Goal: Transaction & Acquisition: Purchase product/service

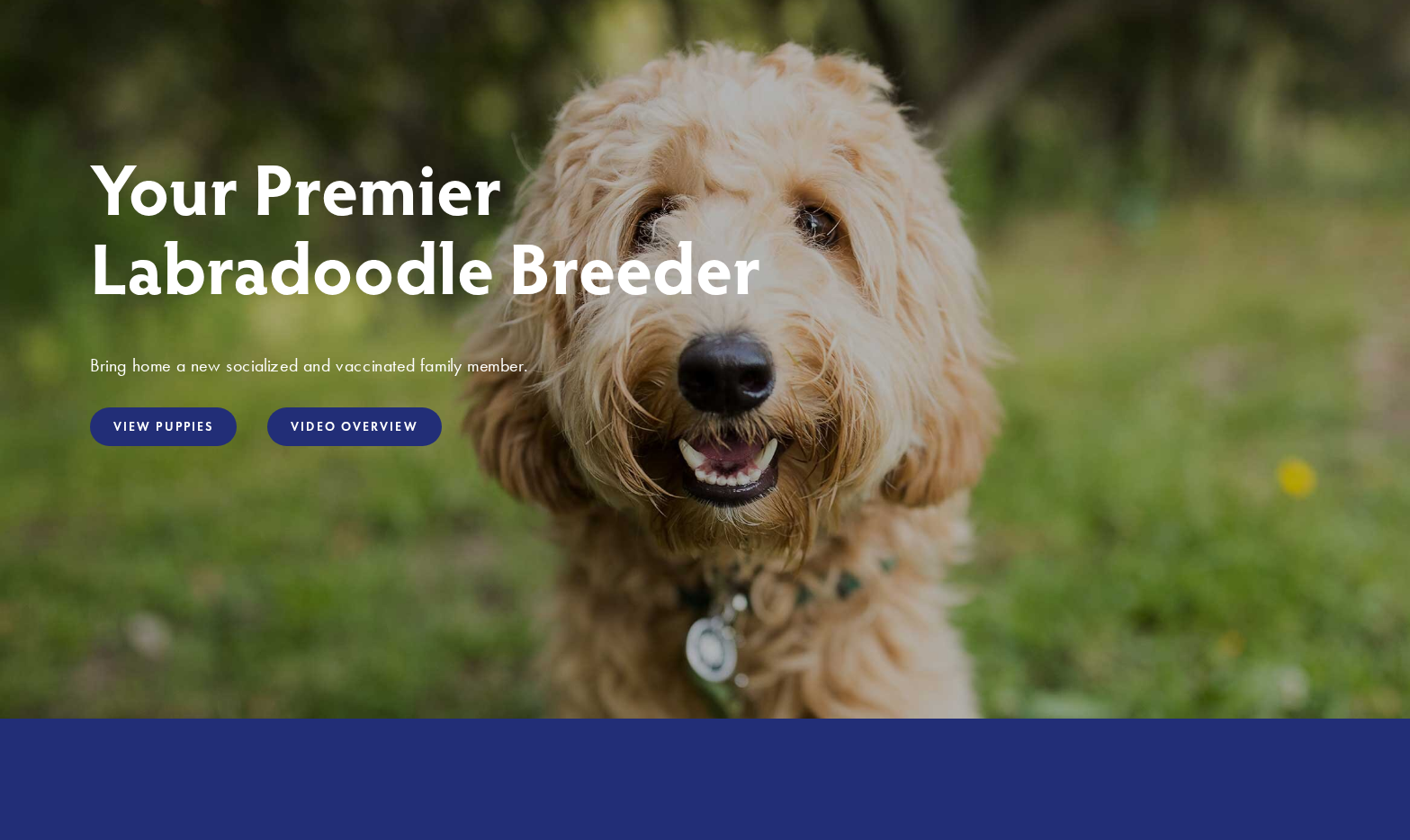
scroll to position [163, 0]
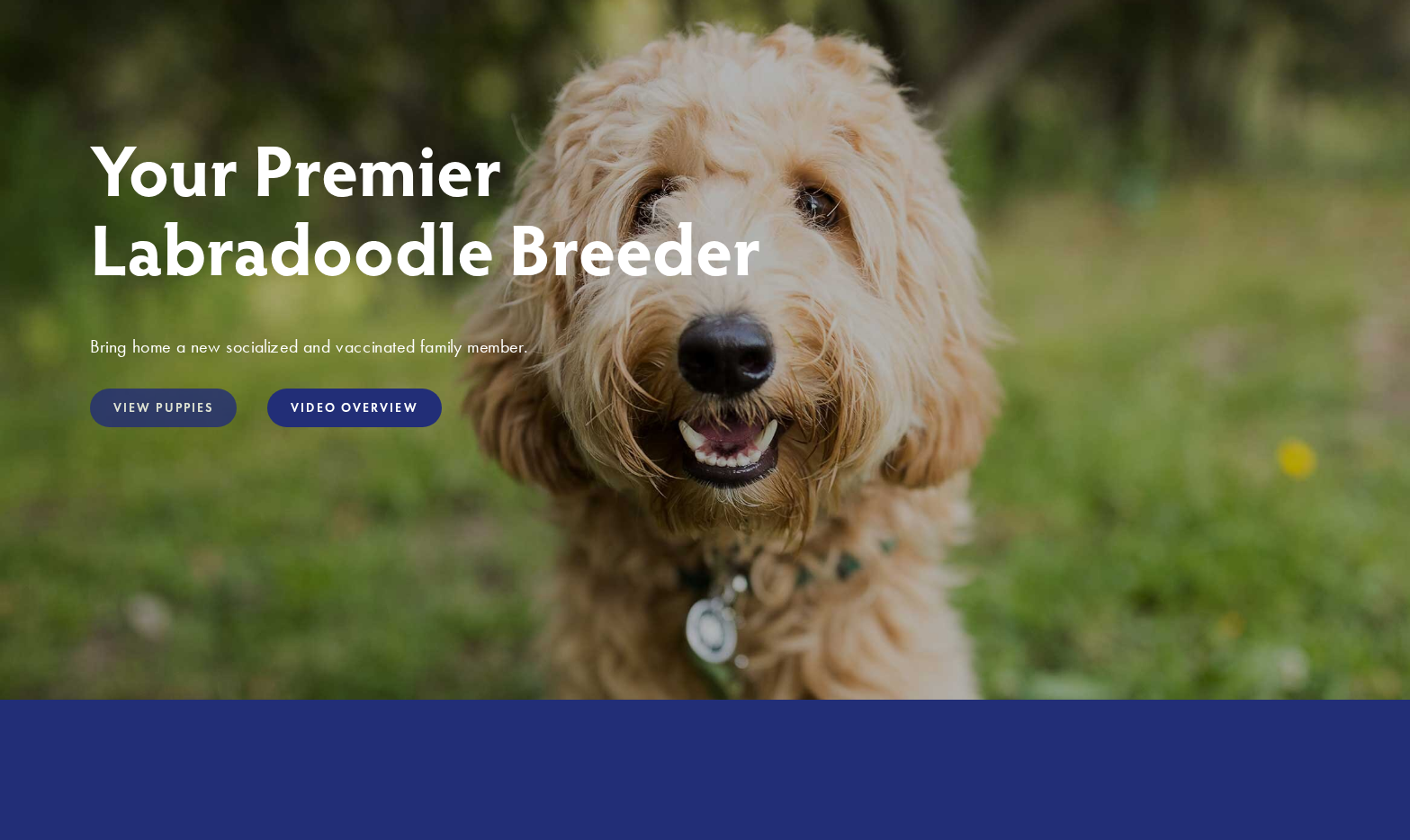
click at [186, 412] on link "View Puppies" at bounding box center [163, 408] width 147 height 39
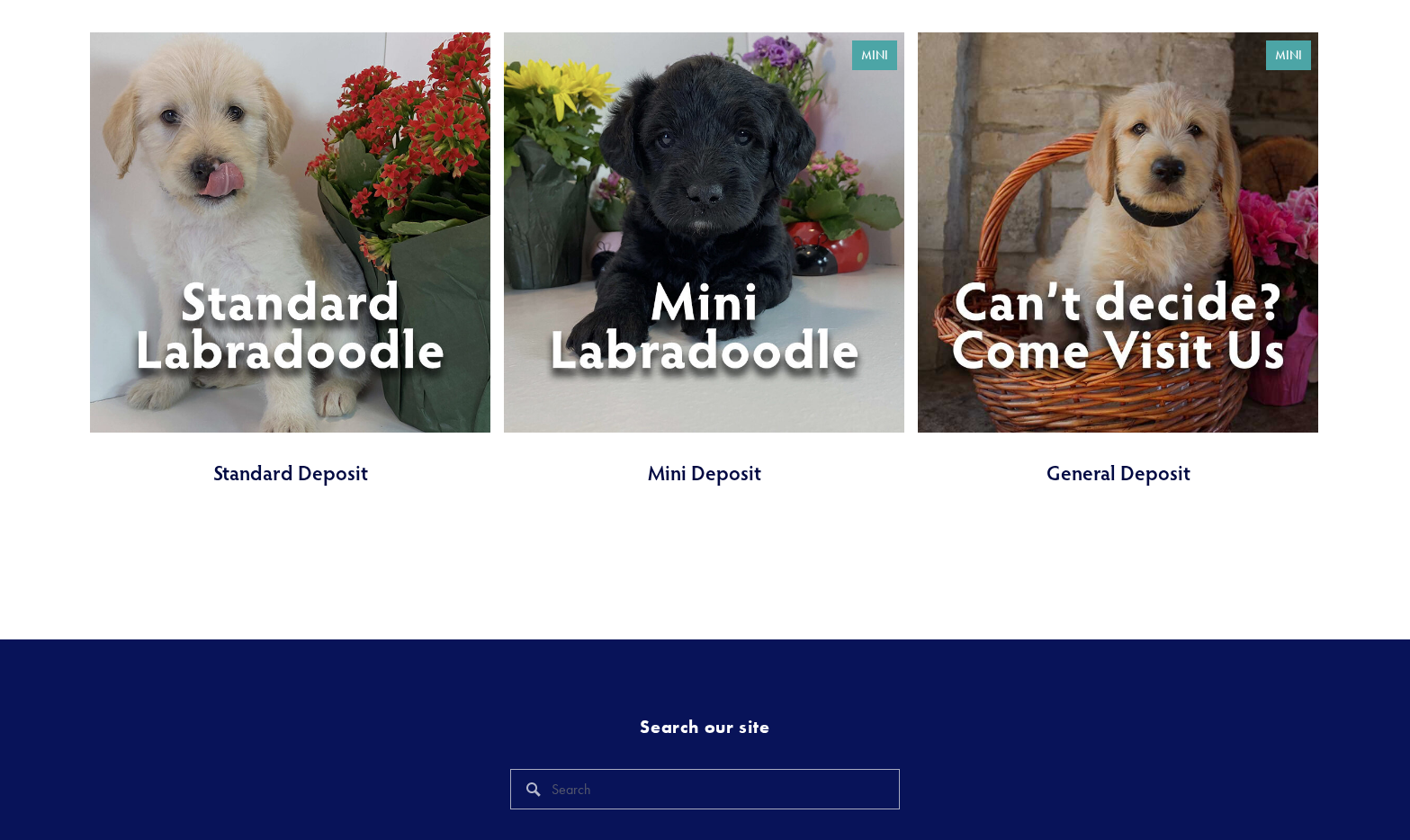
scroll to position [6654, 0]
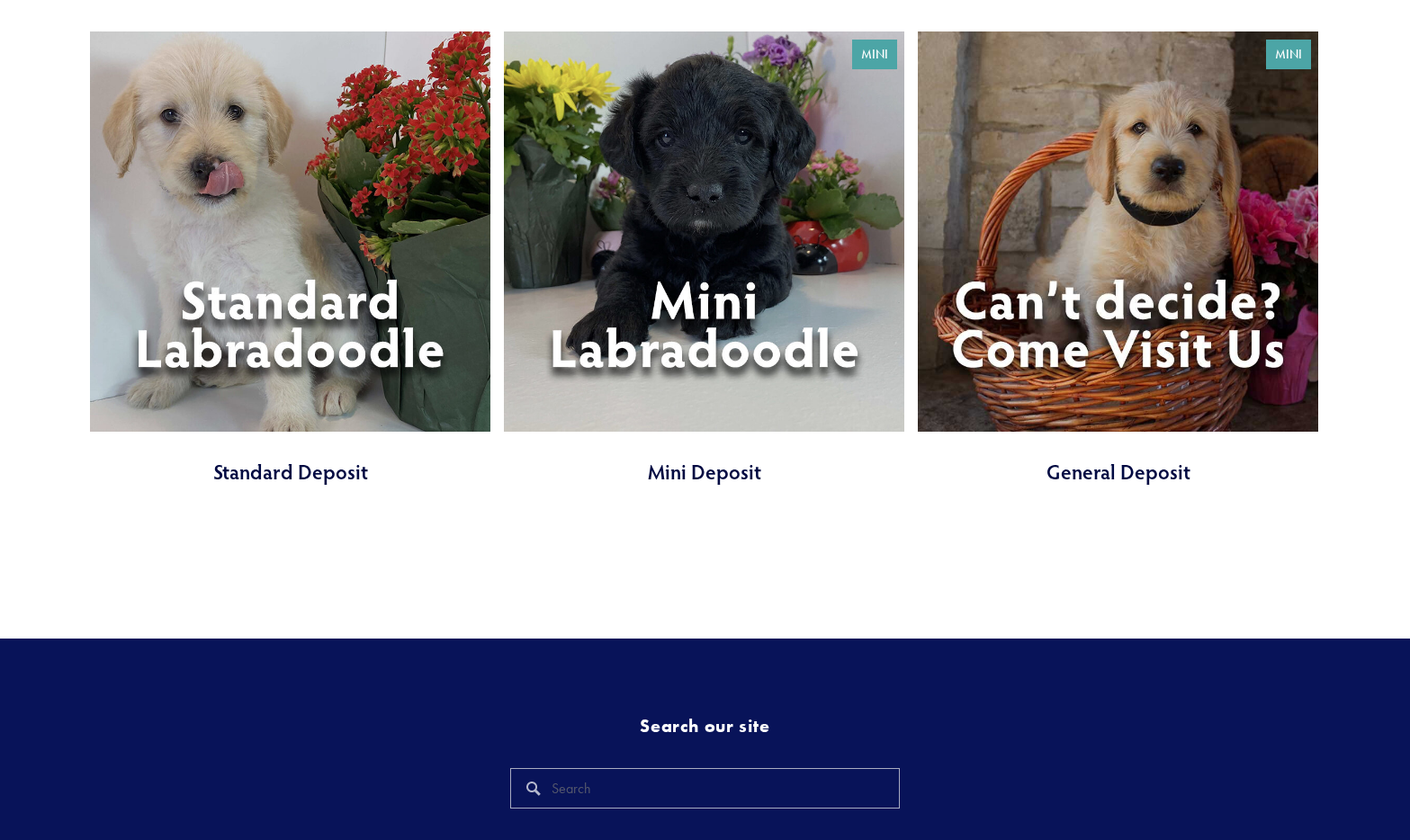
click at [333, 313] on link at bounding box center [290, 259] width 401 height 454
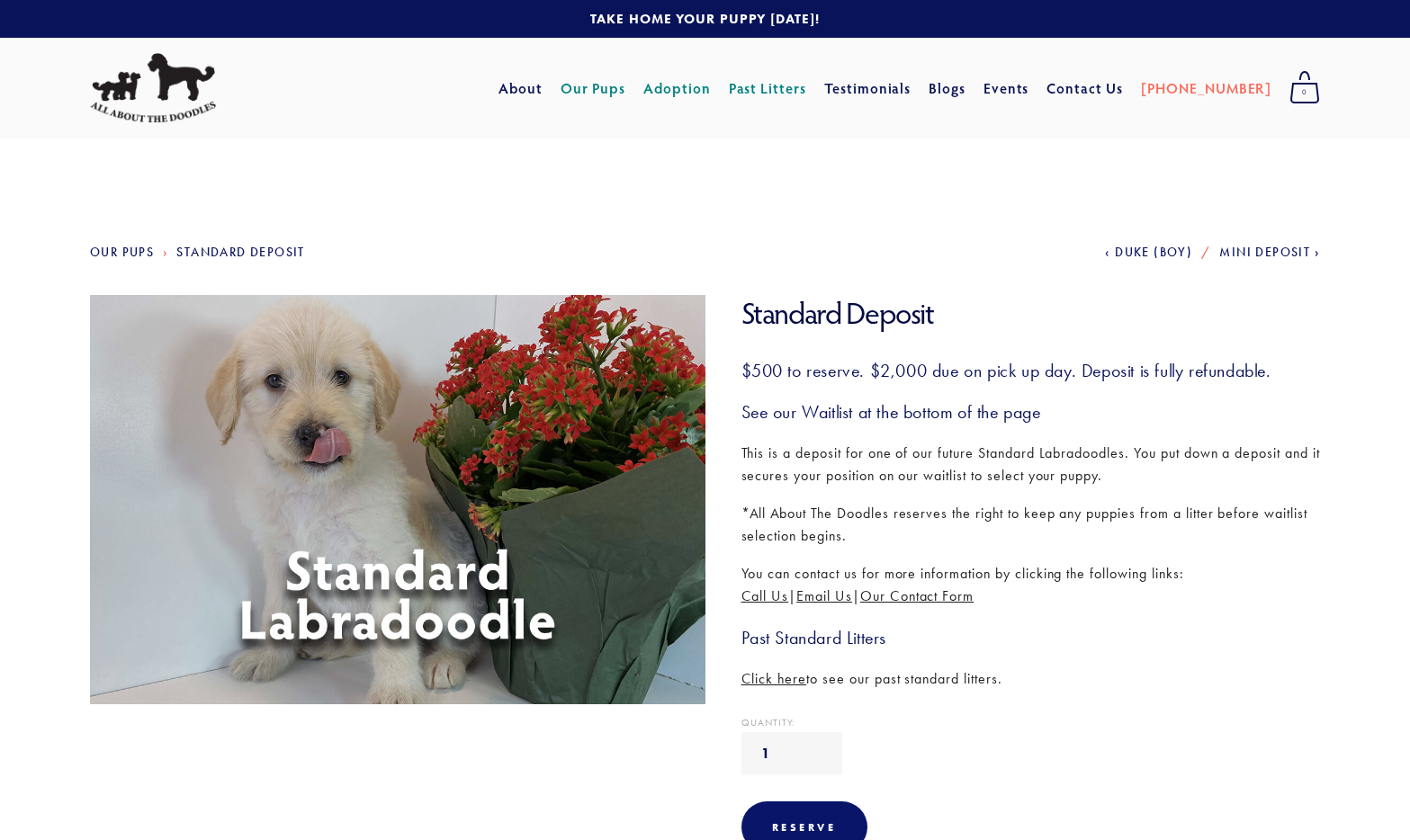
click at [710, 90] on link "Adoption" at bounding box center [678, 88] width 68 height 32
